Goal: Transaction & Acquisition: Purchase product/service

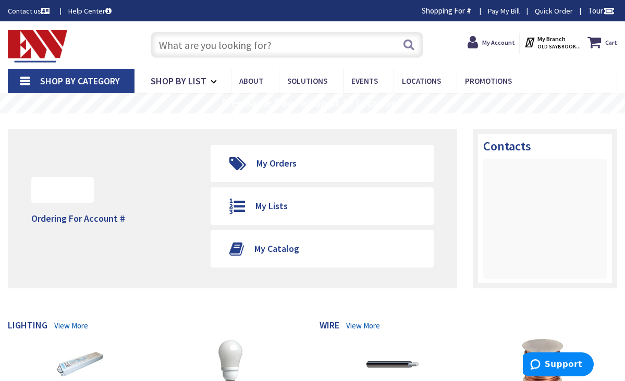
click at [500, 41] on strong "My Account" at bounding box center [498, 43] width 33 height 8
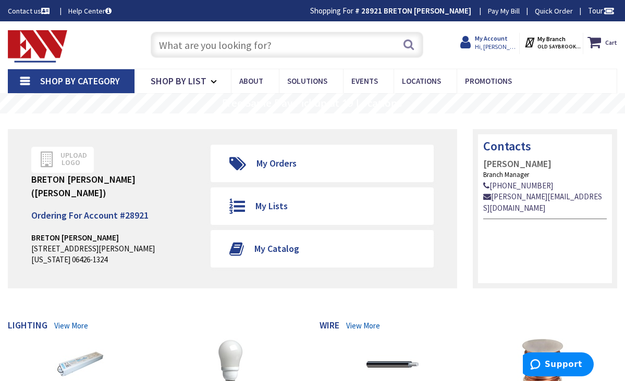
click at [498, 46] on span "Hi, [PERSON_NAME]" at bounding box center [497, 47] width 44 height 8
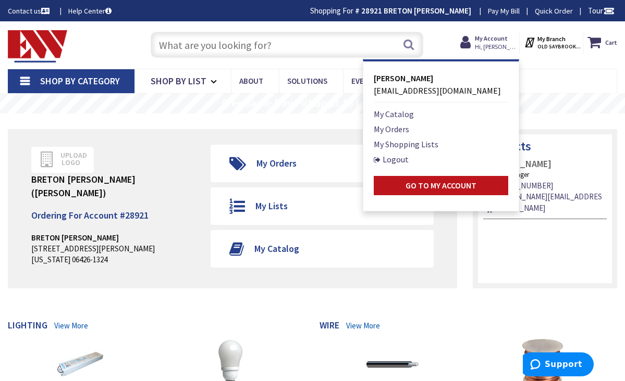
click at [275, 41] on input "text" at bounding box center [287, 45] width 273 height 26
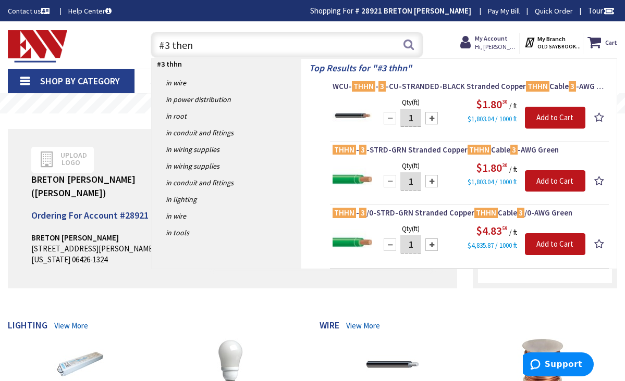
type input "#3 then"
drag, startPoint x: 275, startPoint y: 41, endPoint x: 418, endPoint y: 118, distance: 162.7
click at [418, 118] on input "1" at bounding box center [410, 118] width 21 height 18
type input "300"
click at [543, 115] on input "Add to Cart" at bounding box center [555, 118] width 61 height 22
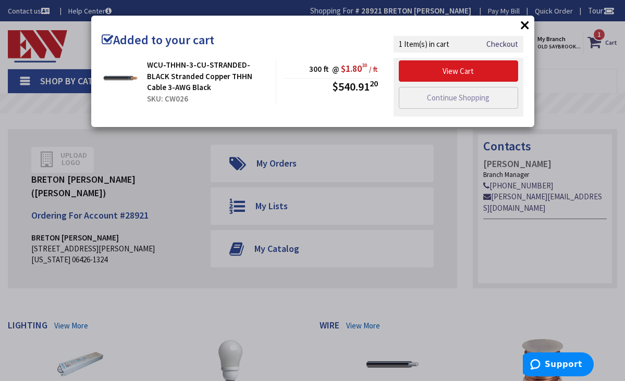
click at [491, 71] on link "View Cart" at bounding box center [459, 71] width 120 height 22
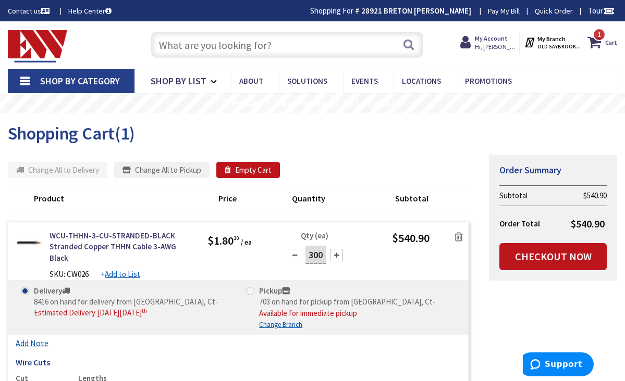
click at [201, 44] on input "text" at bounding box center [287, 45] width 273 height 26
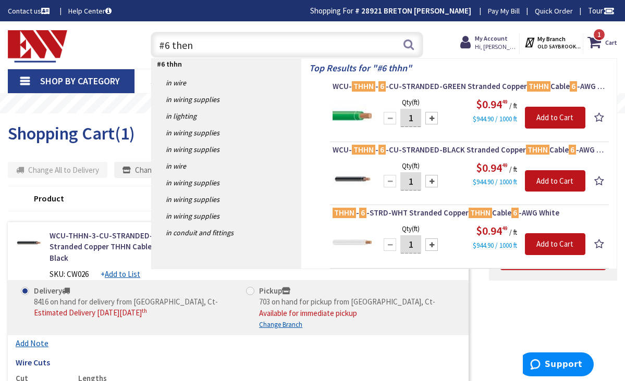
drag, startPoint x: 201, startPoint y: 44, endPoint x: 413, endPoint y: 116, distance: 223.4
click at [413, 116] on input "1" at bounding box center [410, 118] width 21 height 18
click at [202, 44] on input "#6 then" at bounding box center [287, 45] width 273 height 26
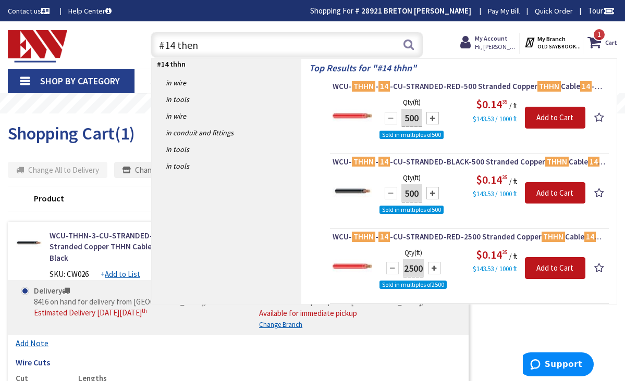
type input "#14 then"
drag, startPoint x: 202, startPoint y: 44, endPoint x: 567, endPoint y: 118, distance: 372.7
click at [567, 118] on input "Add to Cart" at bounding box center [555, 118] width 61 height 22
